Goal: Task Accomplishment & Management: Manage account settings

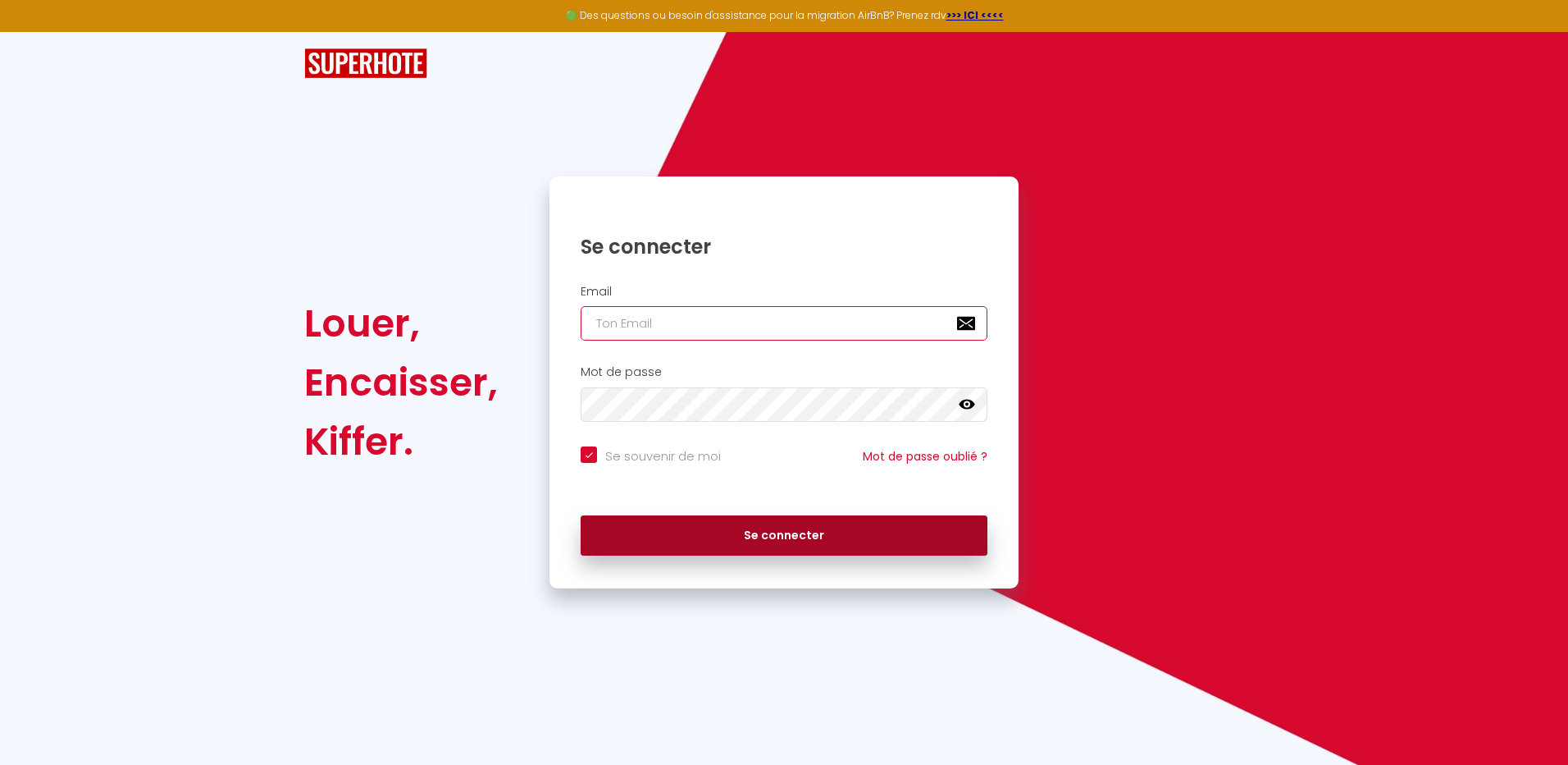
type input "[EMAIL_ADDRESS][DOMAIN_NAME]"
click at [799, 538] on button "Se connecter" at bounding box center [784, 535] width 407 height 41
checkbox input "true"
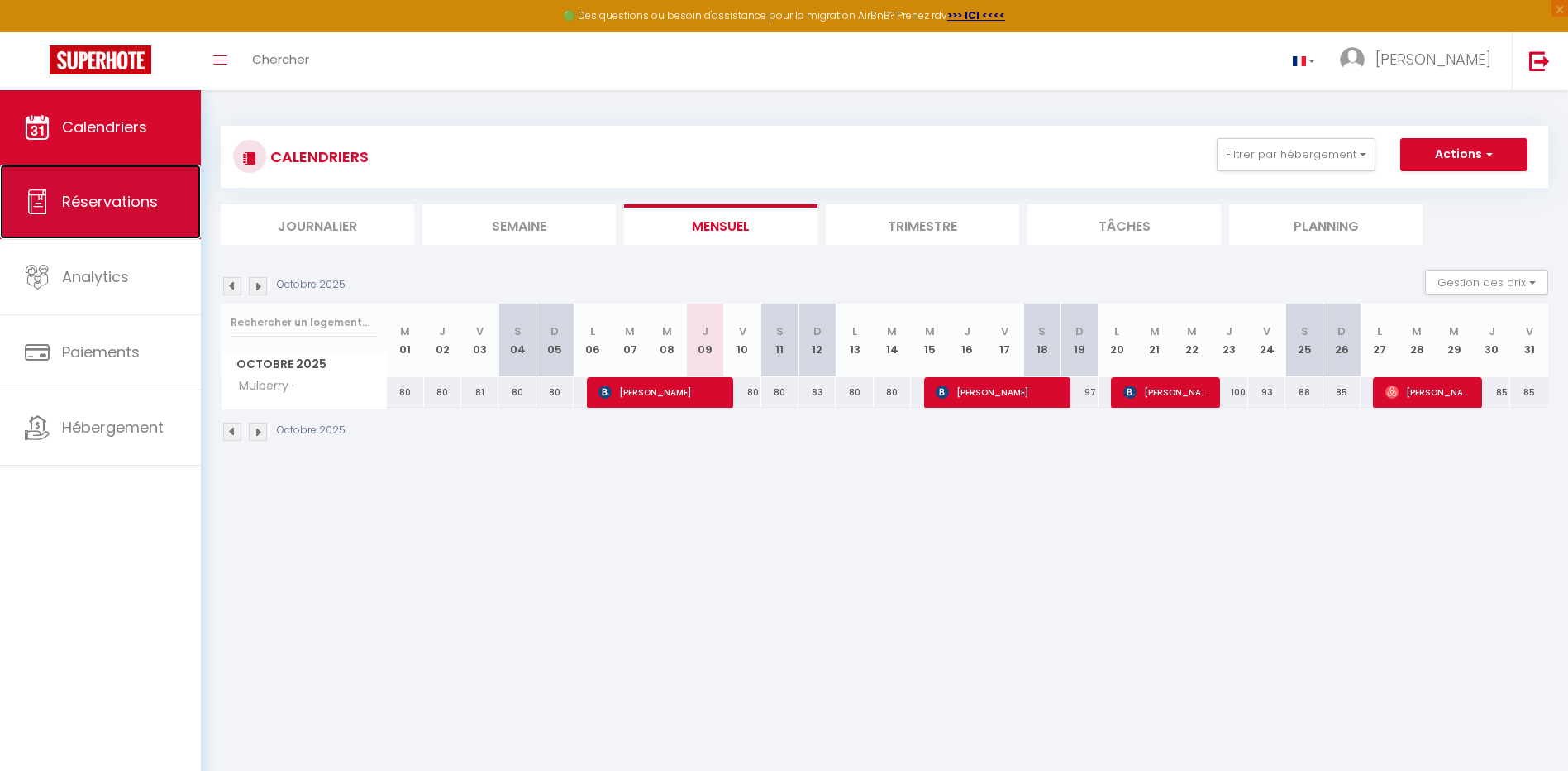
click at [121, 196] on span "Réservations" at bounding box center [110, 201] width 96 height 21
select select "not_cancelled"
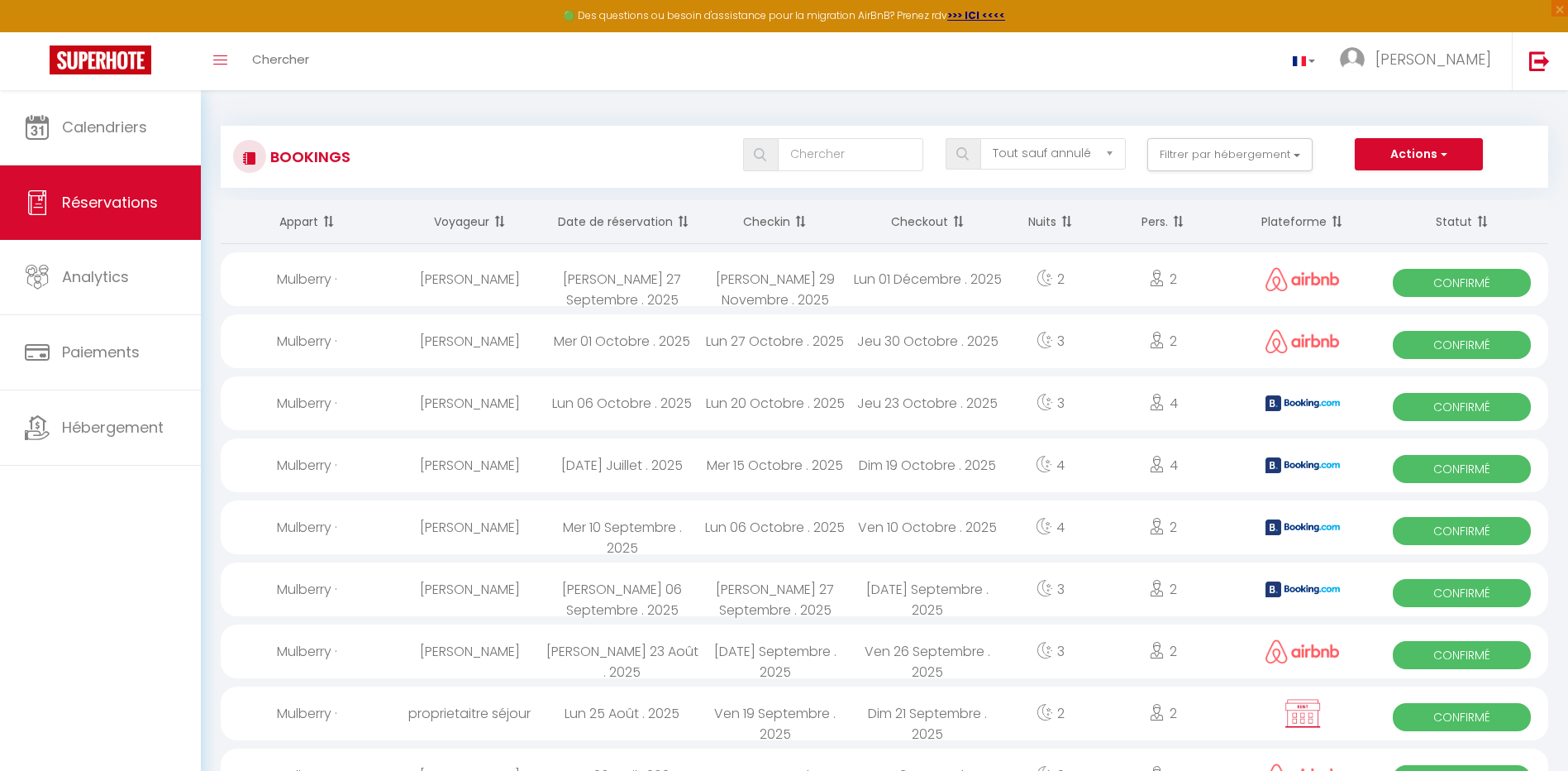
click at [637, 229] on th "Date de réservation" at bounding box center [622, 222] width 153 height 44
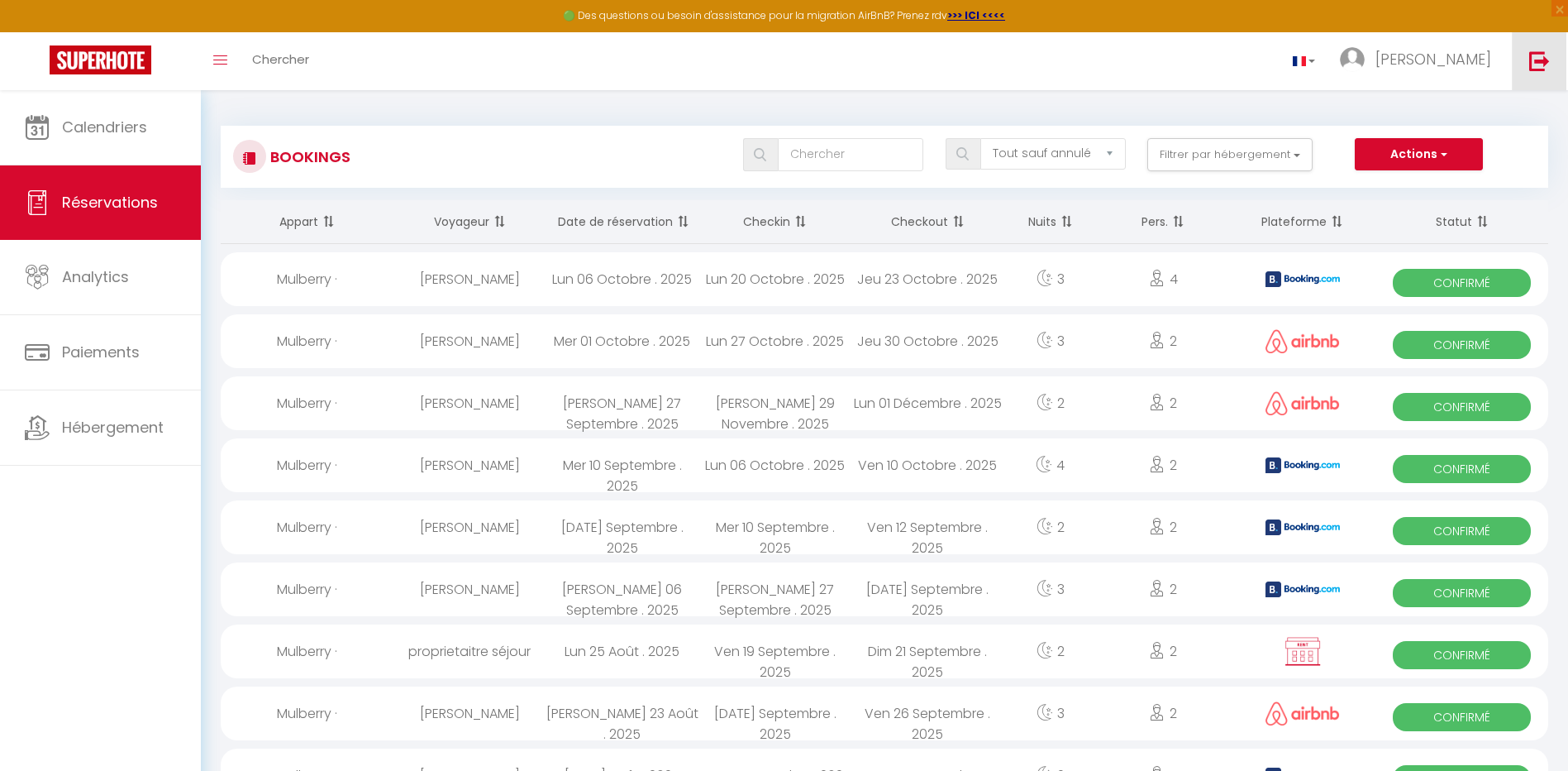
click at [1538, 60] on img at bounding box center [1539, 60] width 21 height 21
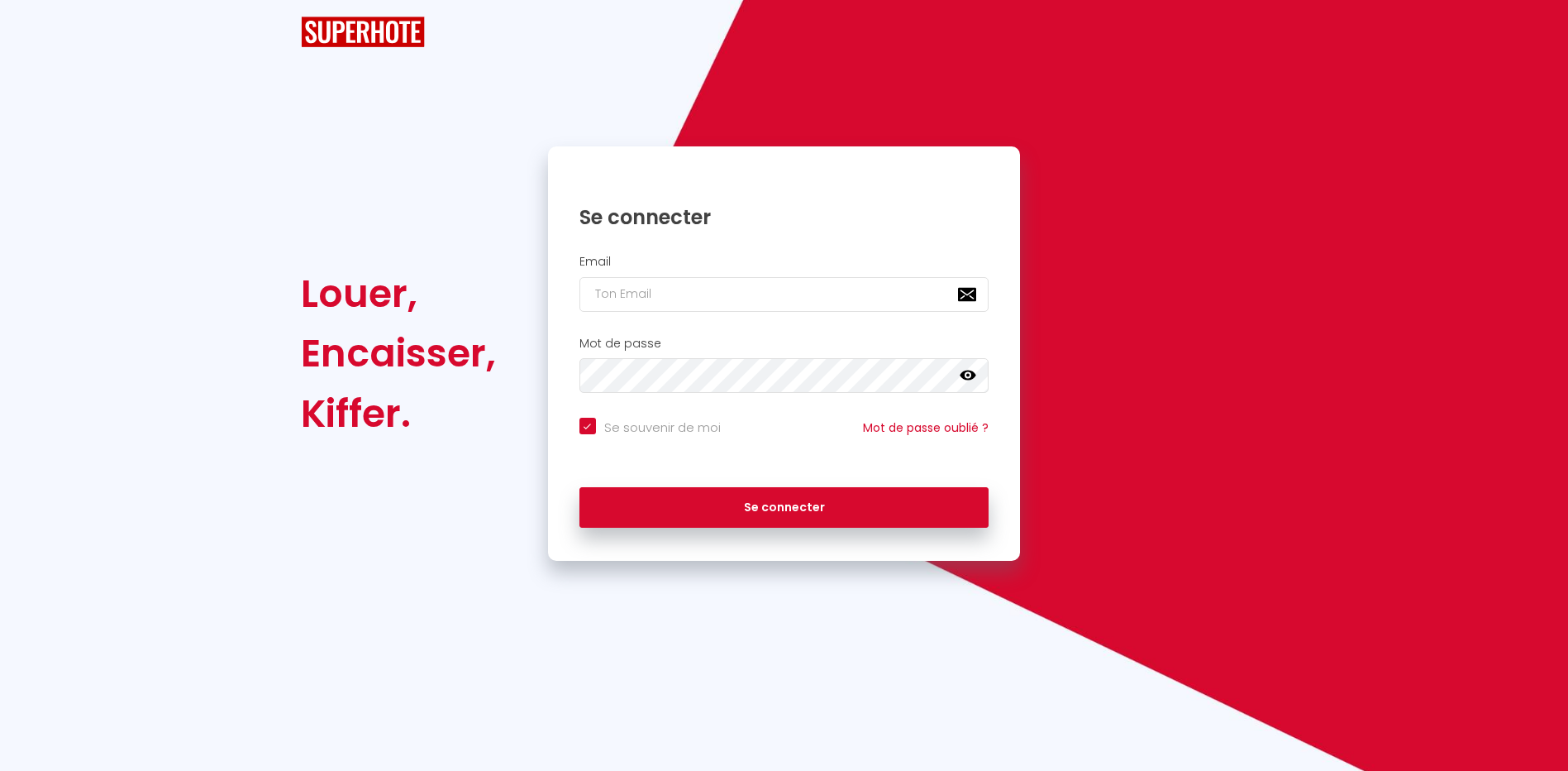
checkbox input "true"
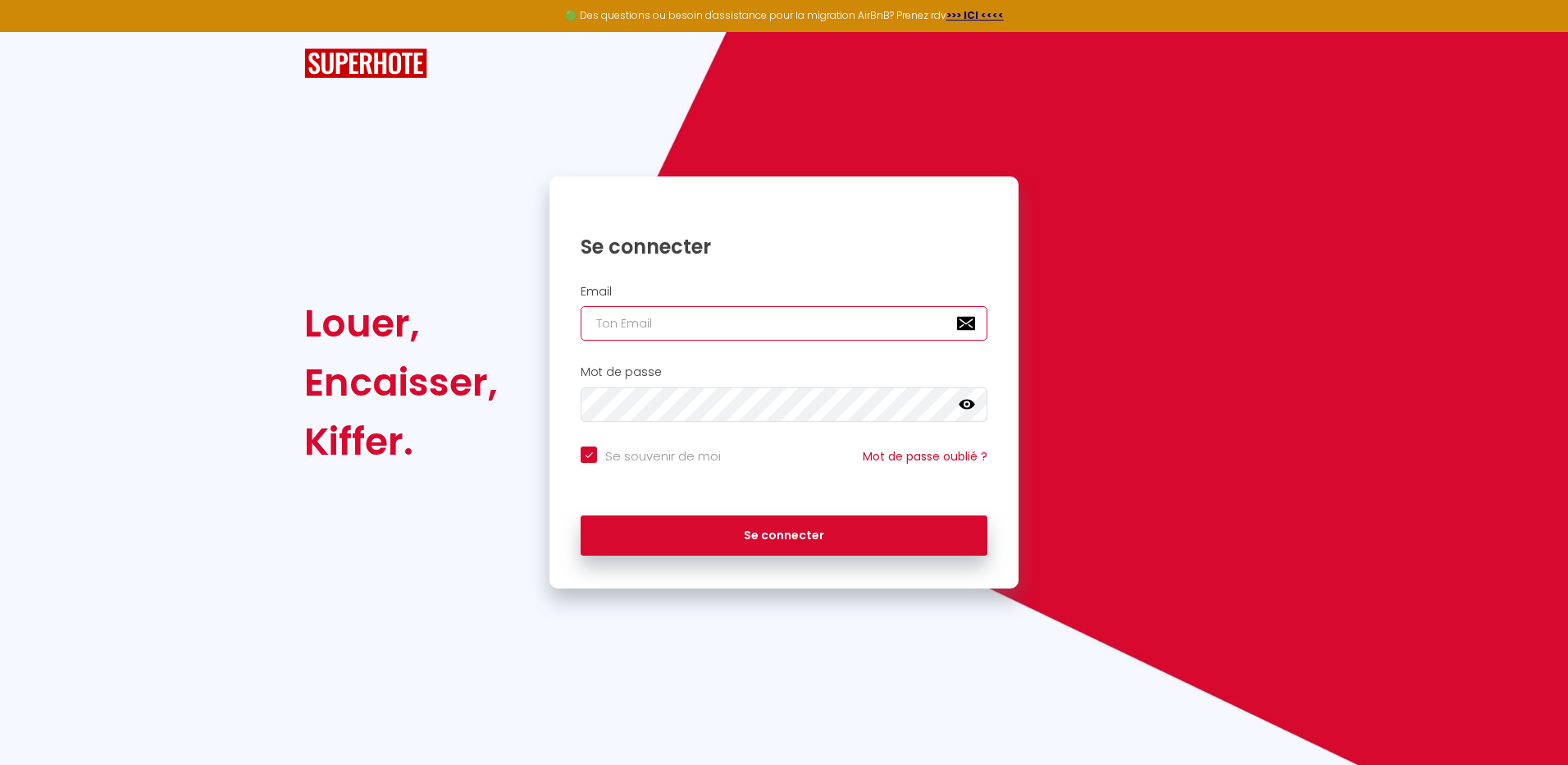
type input "[EMAIL_ADDRESS][DOMAIN_NAME]"
checkbox input "true"
